Goal: Transaction & Acquisition: Download file/media

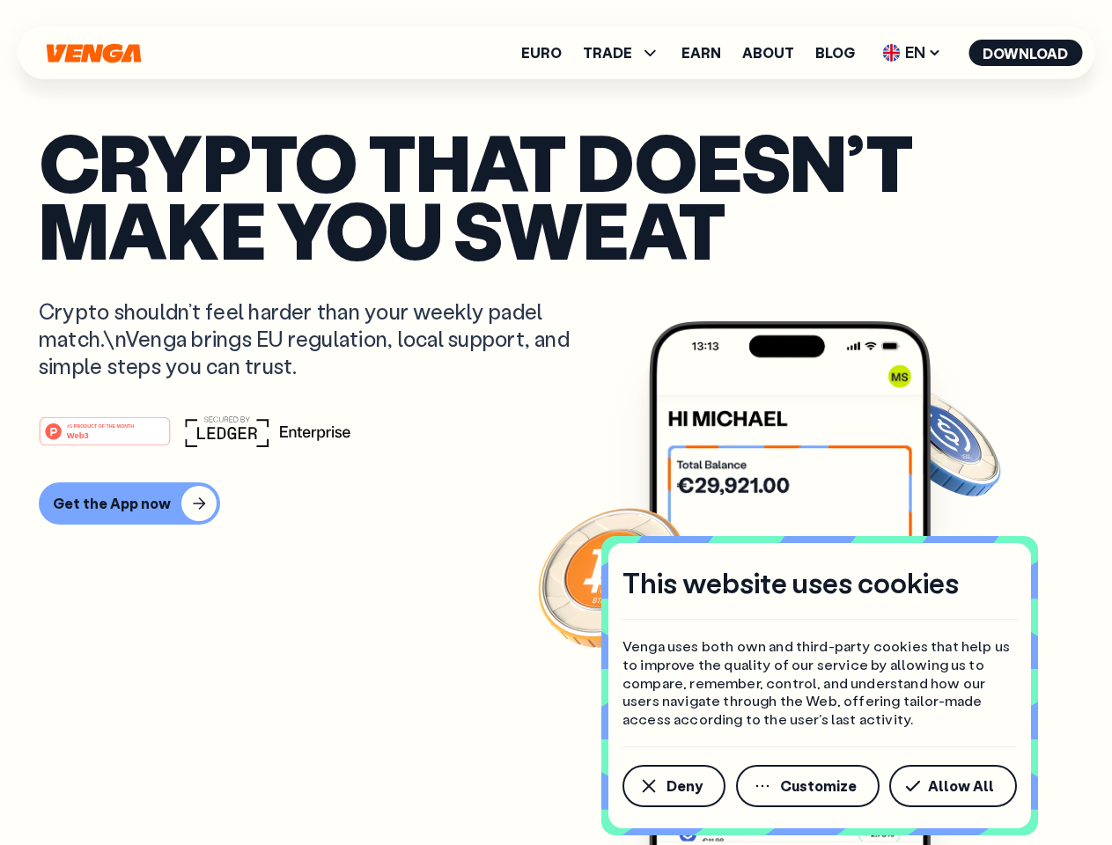
click at [556, 423] on div "#1 PRODUCT OF THE MONTH Web3" at bounding box center [556, 432] width 1035 height 32
click at [673, 786] on span "Deny" at bounding box center [684, 786] width 36 height 14
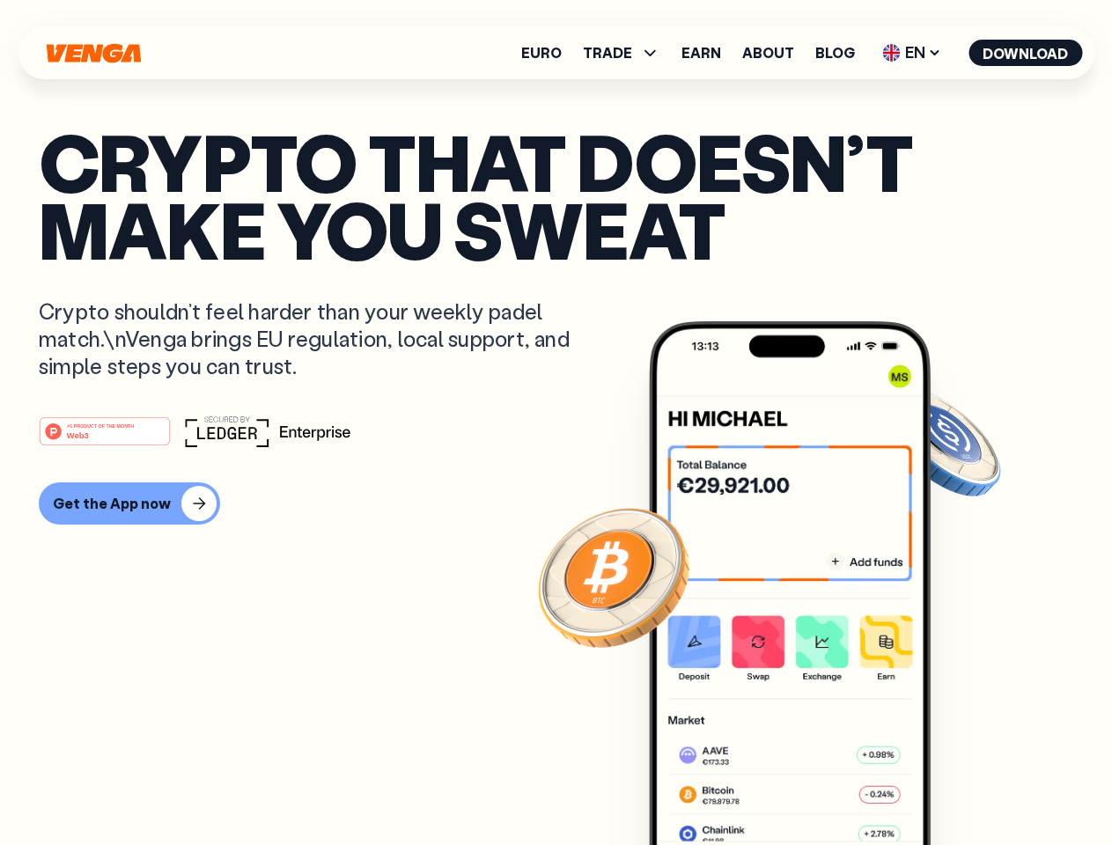
click at [809, 786] on img at bounding box center [790, 616] width 282 height 590
click at [956, 786] on article "Crypto that doesn’t make you sweat Crypto shouldn’t feel harder than your weekl…" at bounding box center [556, 458] width 1035 height 660
click at [627, 53] on span "TRADE" at bounding box center [607, 53] width 49 height 14
click at [912, 53] on span "EN" at bounding box center [911, 53] width 71 height 28
click at [1026, 53] on button "Download" at bounding box center [1025, 53] width 114 height 26
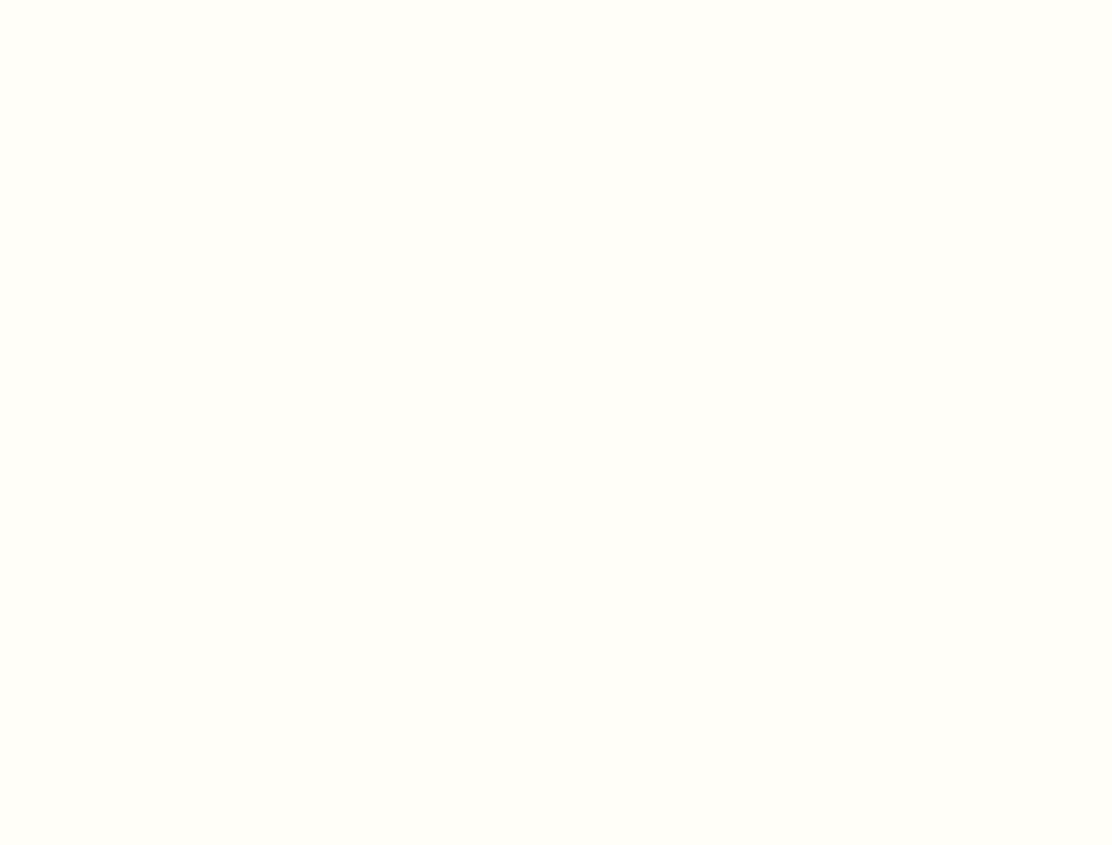
click at [556, 0] on html "This website uses cookies Venga uses both own and third-party cookies that help…" at bounding box center [556, 0] width 1112 height 0
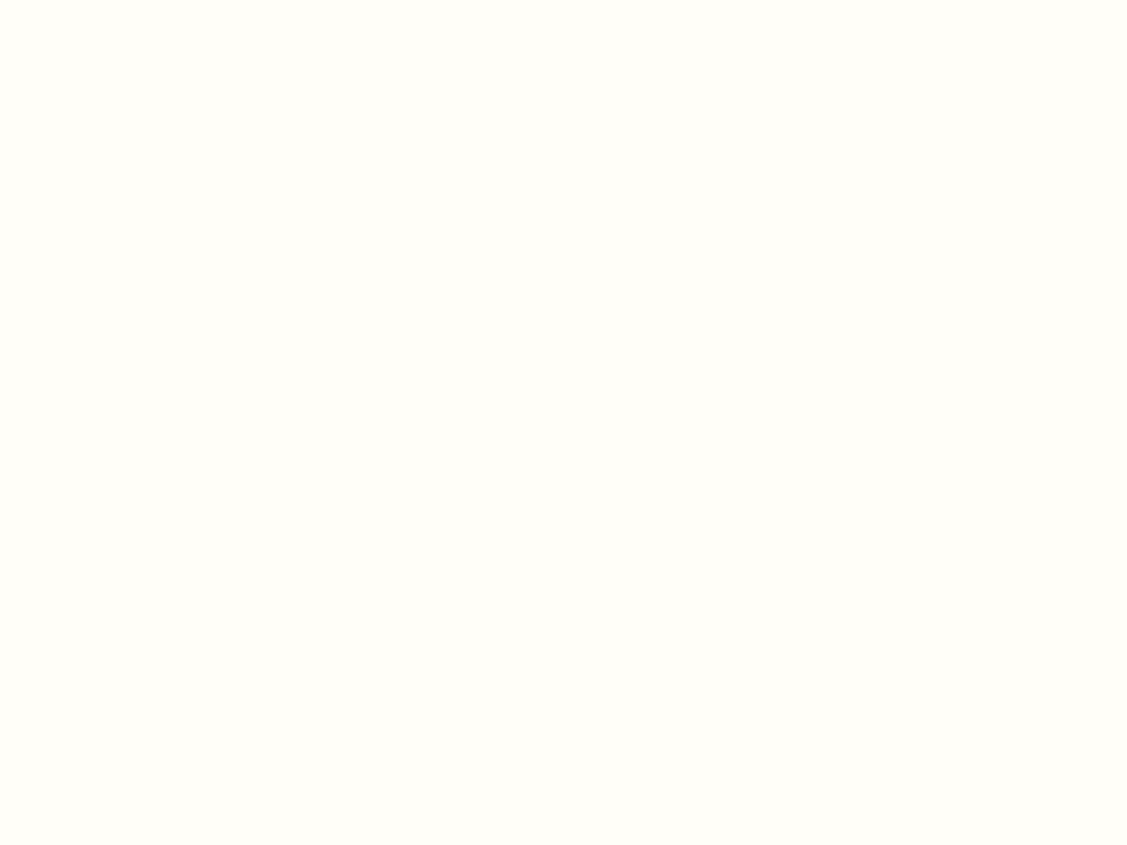
click at [127, 0] on html "This website uses cookies Venga uses both own and third-party cookies that help…" at bounding box center [563, 0] width 1127 height 0
click at [107, 0] on html "This website uses cookies Venga uses both own and third-party cookies that help…" at bounding box center [563, 0] width 1127 height 0
